Goal: Task Accomplishment & Management: Manage account settings

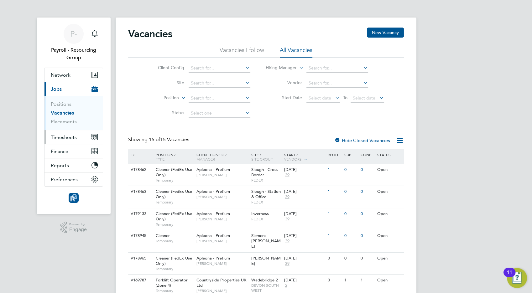
click at [58, 138] on span "Timesheets" at bounding box center [64, 137] width 26 height 6
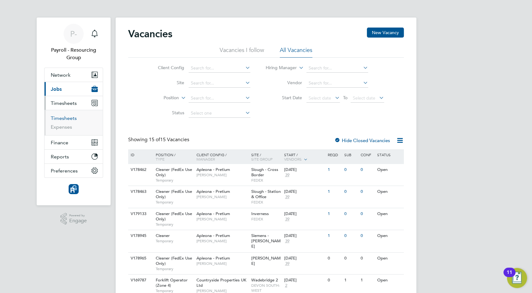
click at [65, 120] on link "Timesheets" at bounding box center [64, 118] width 26 height 6
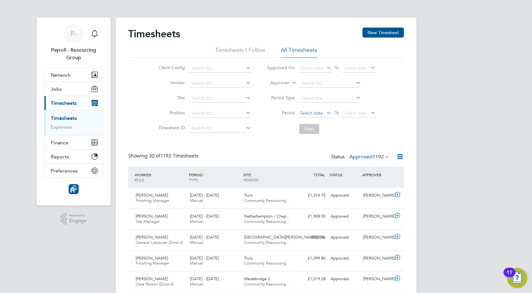
click at [310, 112] on span "Select date" at bounding box center [311, 113] width 23 height 6
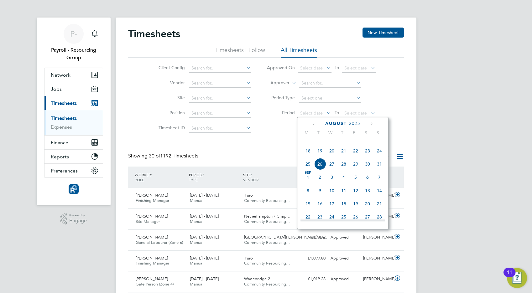
click at [311, 144] on span "11" at bounding box center [308, 138] width 12 height 12
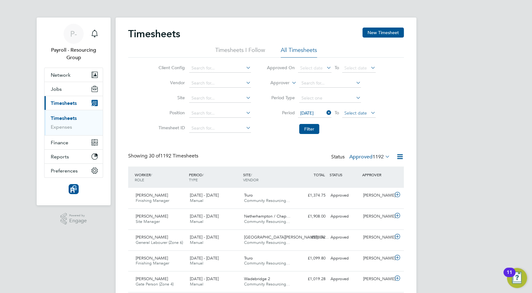
click at [349, 113] on span "Select date" at bounding box center [356, 113] width 23 height 6
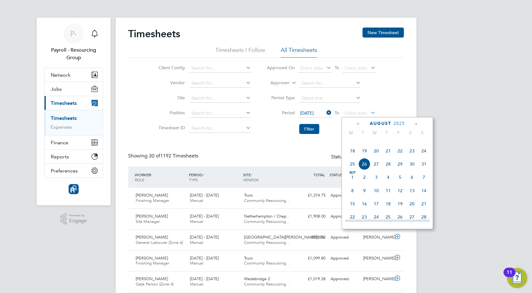
click at [424, 144] on span "17" at bounding box center [424, 138] width 12 height 12
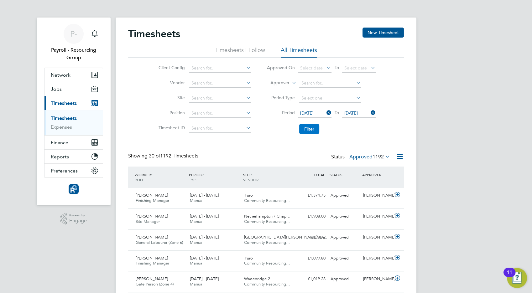
click at [308, 129] on button "Filter" at bounding box center [309, 129] width 20 height 10
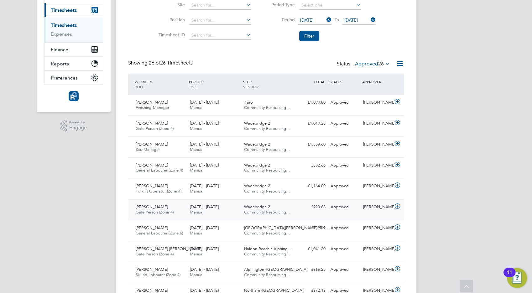
scroll to position [163, 0]
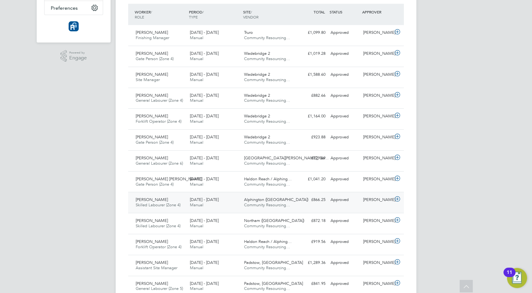
click at [167, 203] on span "Skilled Labourer (Zone 4)" at bounding box center [158, 205] width 45 height 5
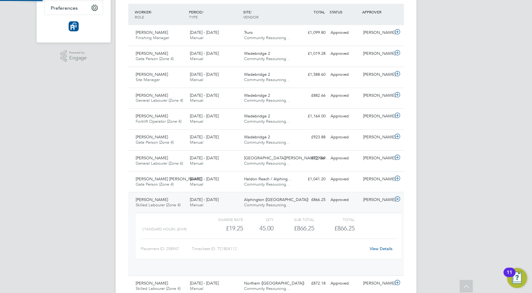
scroll to position [11, 61]
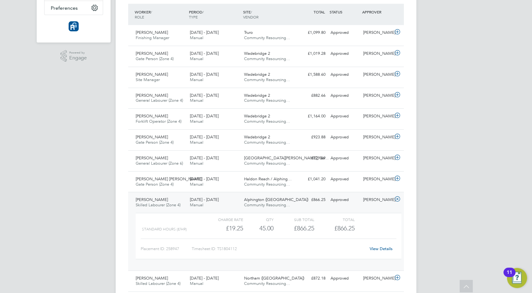
click at [397, 200] on icon at bounding box center [398, 199] width 8 height 5
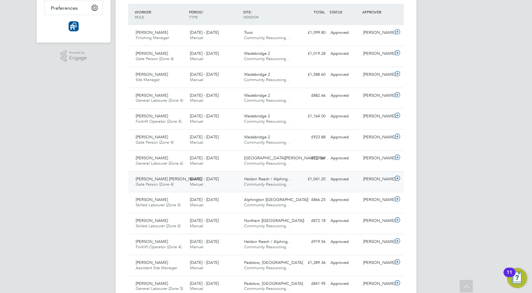
scroll to position [0, 0]
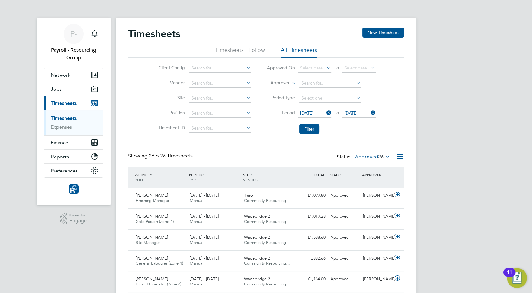
click at [325, 112] on icon at bounding box center [325, 112] width 0 height 9
click at [308, 114] on span "Select date" at bounding box center [311, 113] width 23 height 6
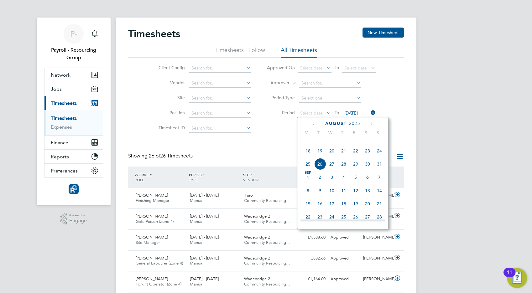
click at [308, 157] on span "18" at bounding box center [308, 151] width 12 height 12
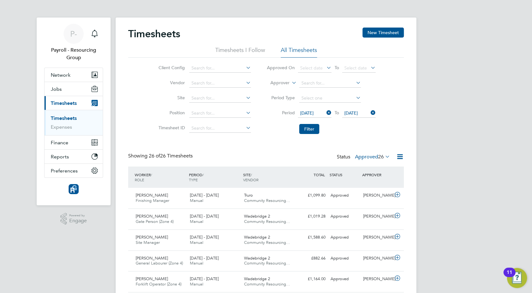
click at [358, 111] on span "[DATE]" at bounding box center [351, 113] width 13 height 6
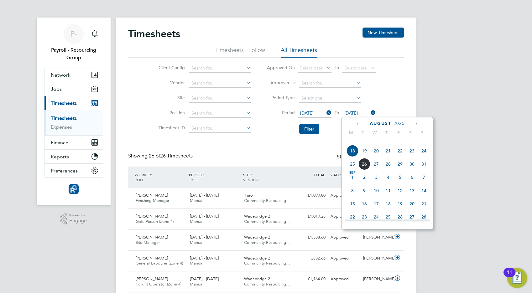
scroll to position [234, 0]
click at [424, 171] on span "24" at bounding box center [424, 165] width 12 height 12
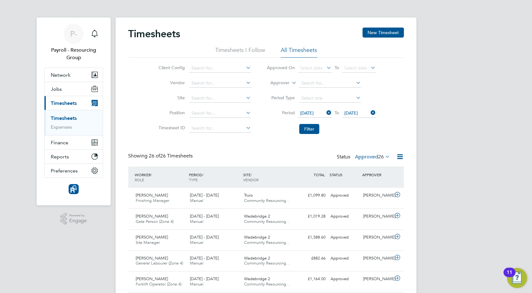
click at [358, 114] on span "[DATE]" at bounding box center [351, 113] width 13 height 6
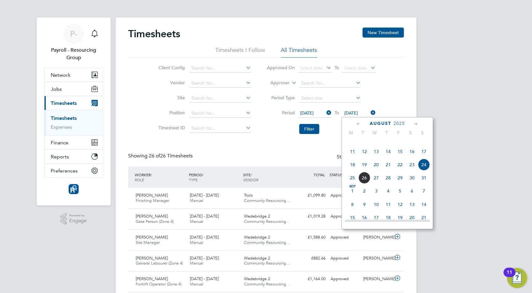
click at [366, 184] on span "26" at bounding box center [365, 178] width 12 height 12
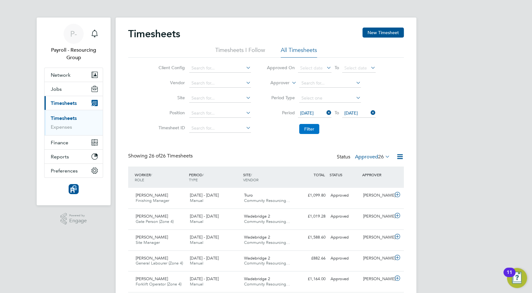
click at [313, 130] on button "Filter" at bounding box center [309, 129] width 20 height 10
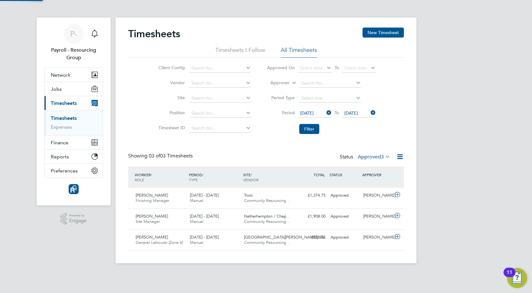
scroll to position [16, 54]
click at [75, 34] on span "P-" at bounding box center [73, 34] width 7 height 8
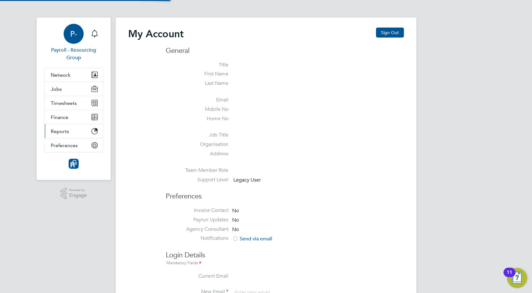
type input "[EMAIL_ADDRESS][DOMAIN_NAME]"
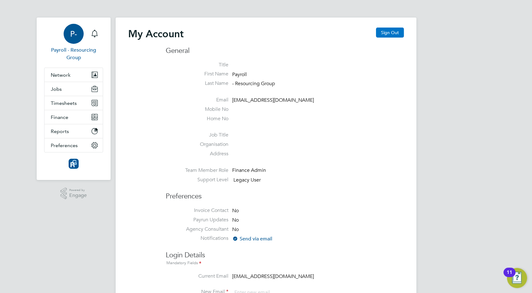
click at [383, 33] on button "Sign Out" at bounding box center [390, 33] width 28 height 10
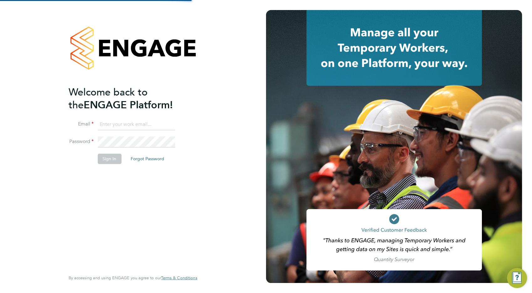
type input "[EMAIL_ADDRESS][DOMAIN_NAME]"
